Goal: Navigation & Orientation: Find specific page/section

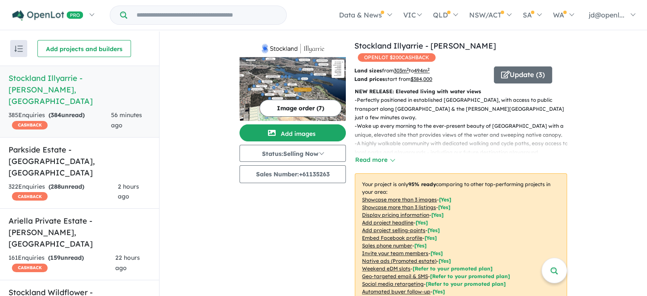
click at [104, 27] on nav "Homepage My Dashboard (8) Buyer Demand Index Suburb/Council Report Sales Traini…" at bounding box center [323, 15] width 634 height 30
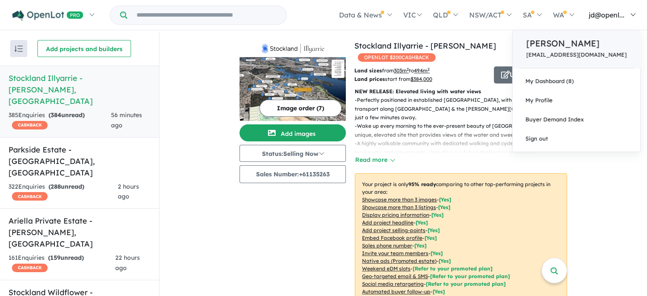
click at [603, 43] on p "[PERSON_NAME]" at bounding box center [576, 43] width 100 height 13
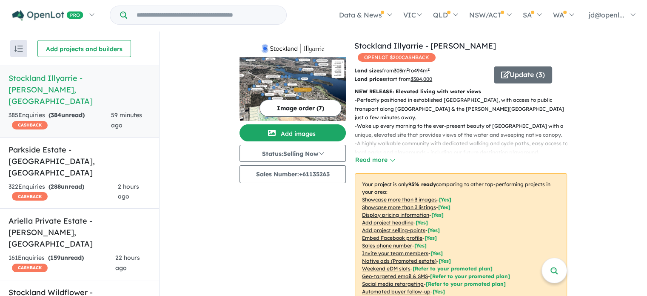
click at [17, 48] on img "button" at bounding box center [18, 49] width 9 height 6
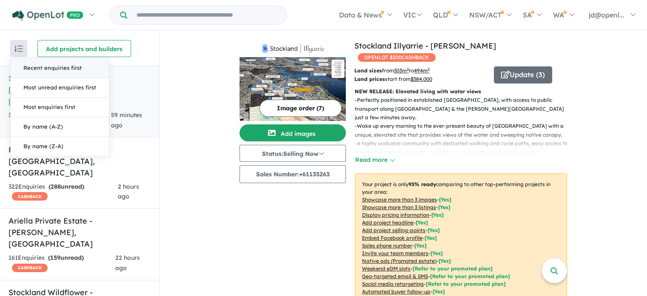
click at [17, 48] on img "button" at bounding box center [18, 49] width 9 height 6
